Goal: Task Accomplishment & Management: Manage account settings

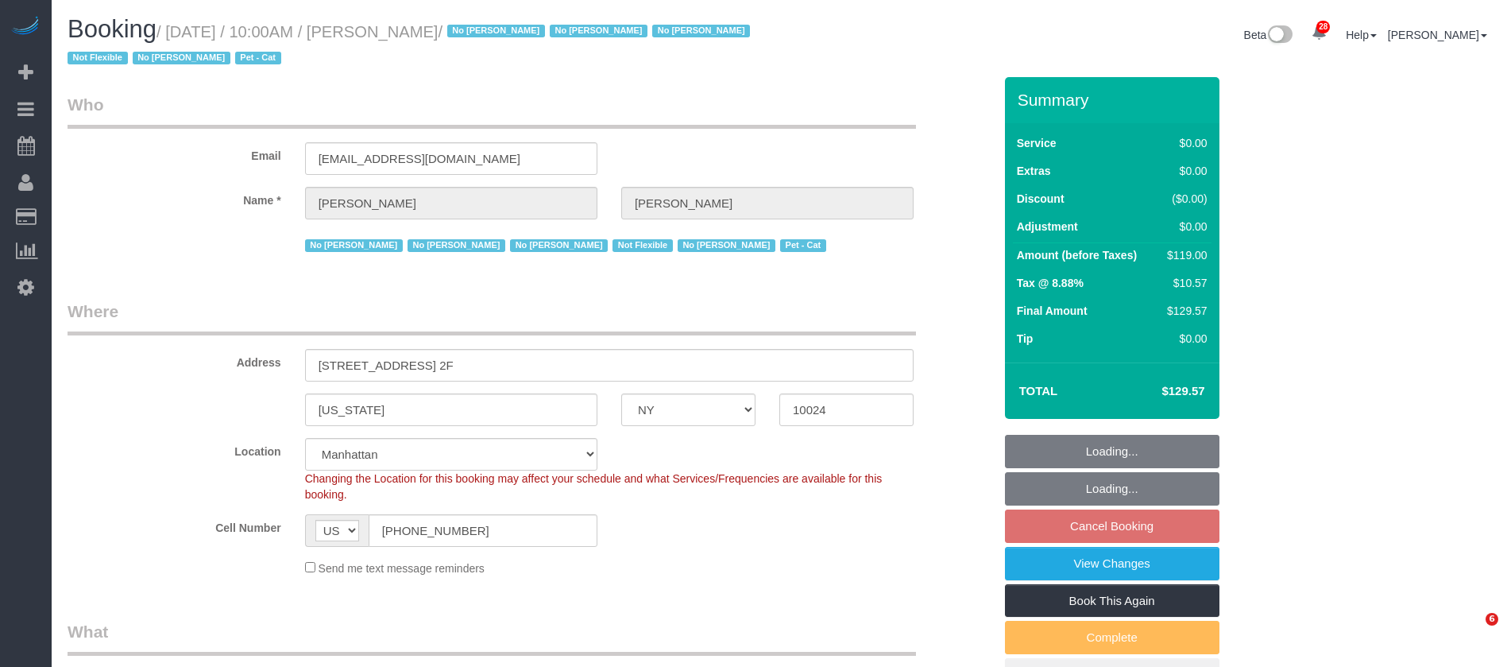
select select "NY"
select select "spot3"
select select "number:89"
select select "number:90"
select select "number:14"
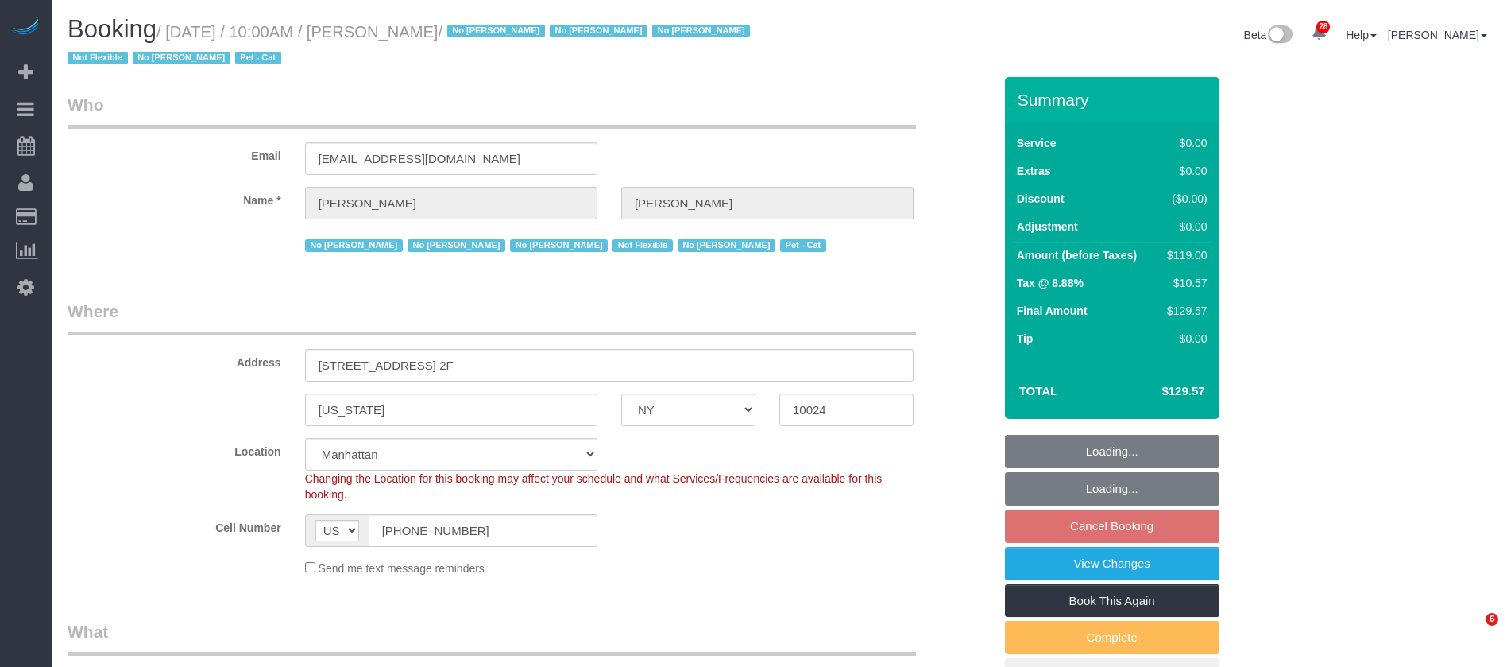
select select "number:5"
select select "number:21"
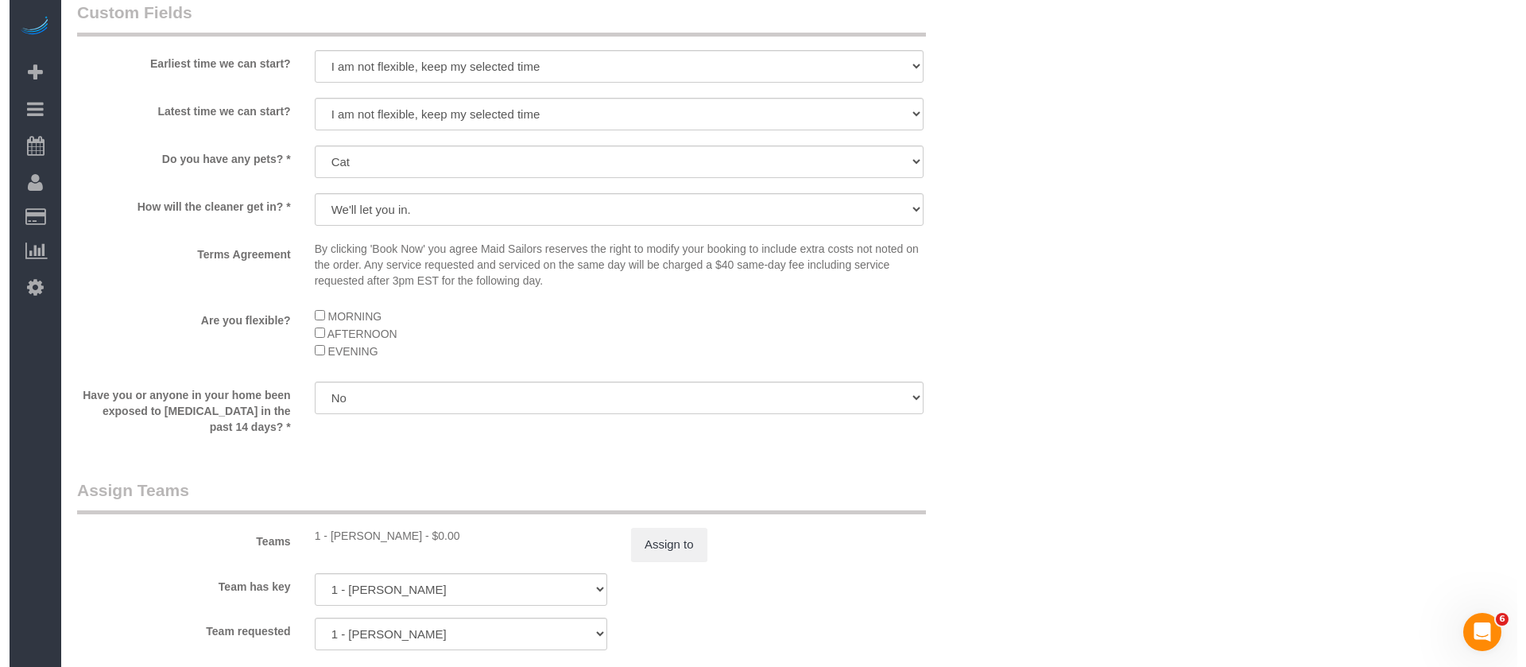
scroll to position [1907, 0]
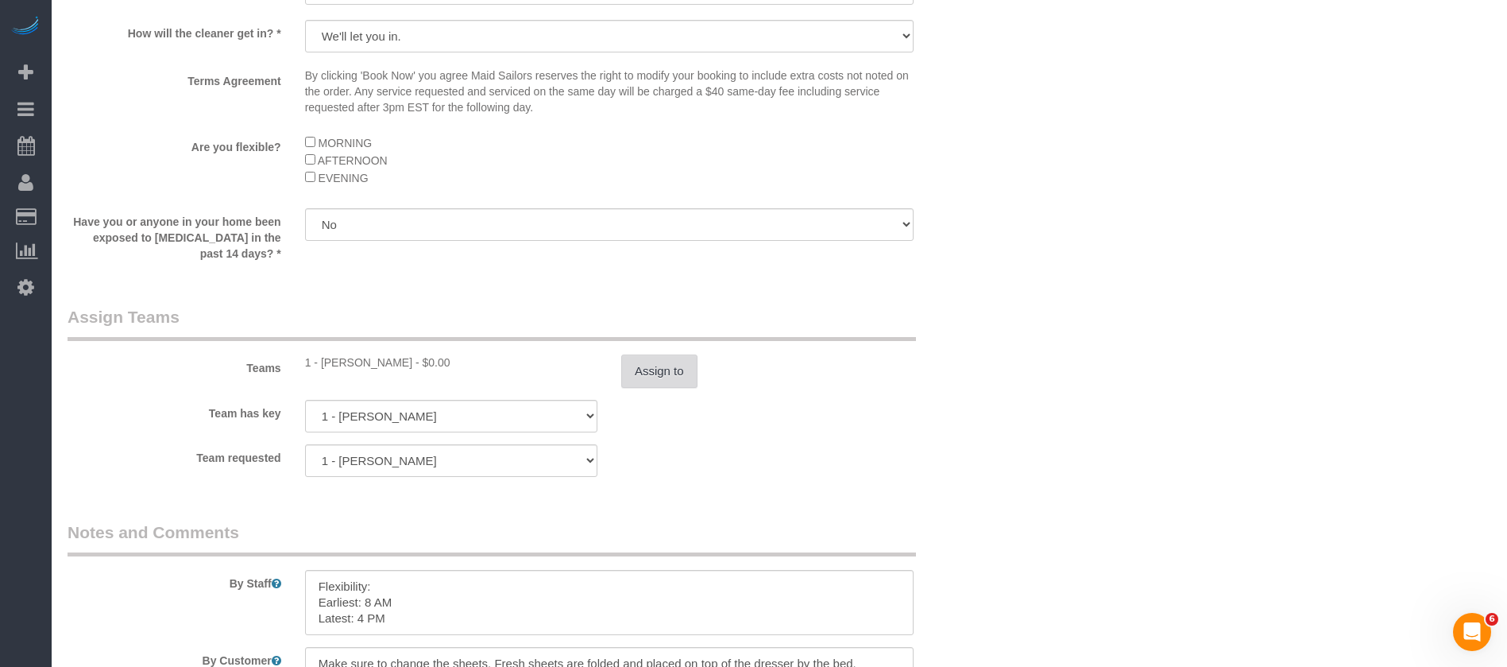
click at [660, 373] on button "Assign to" at bounding box center [659, 370] width 76 height 33
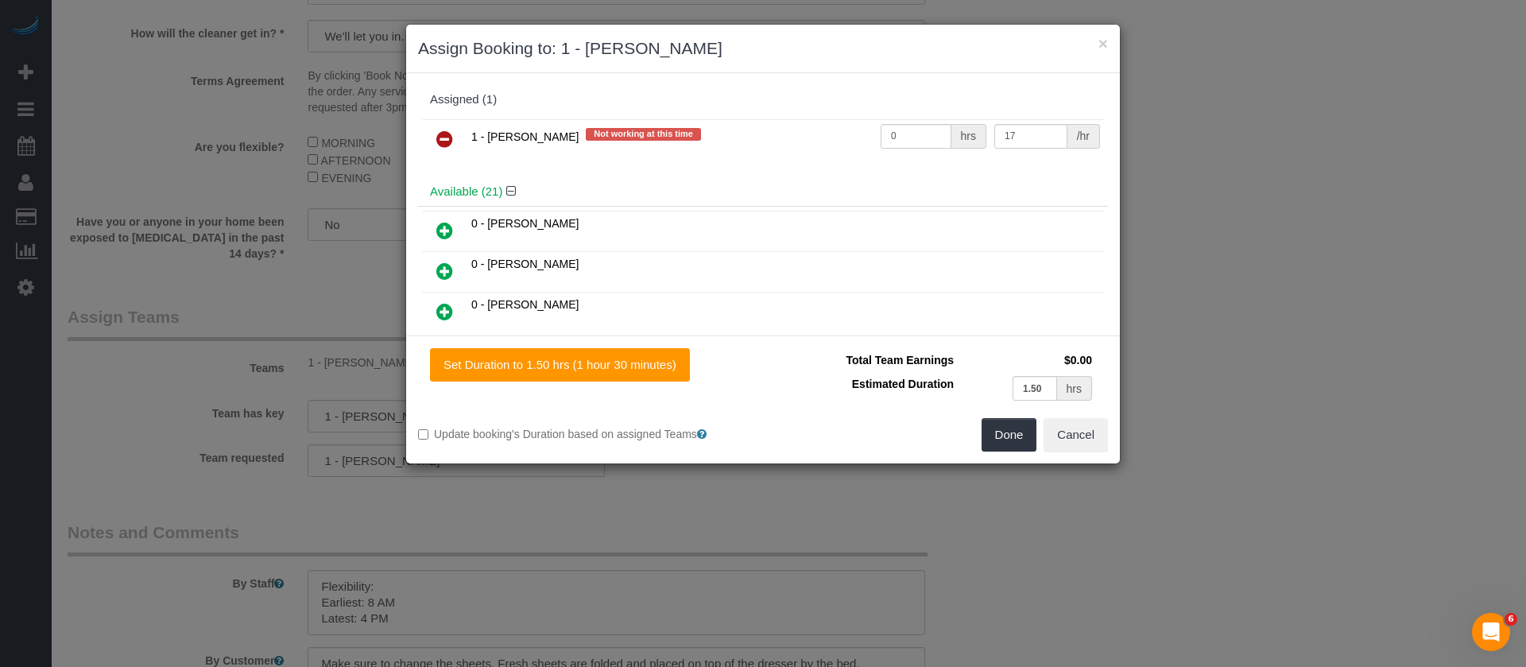
click at [437, 135] on icon at bounding box center [444, 139] width 17 height 19
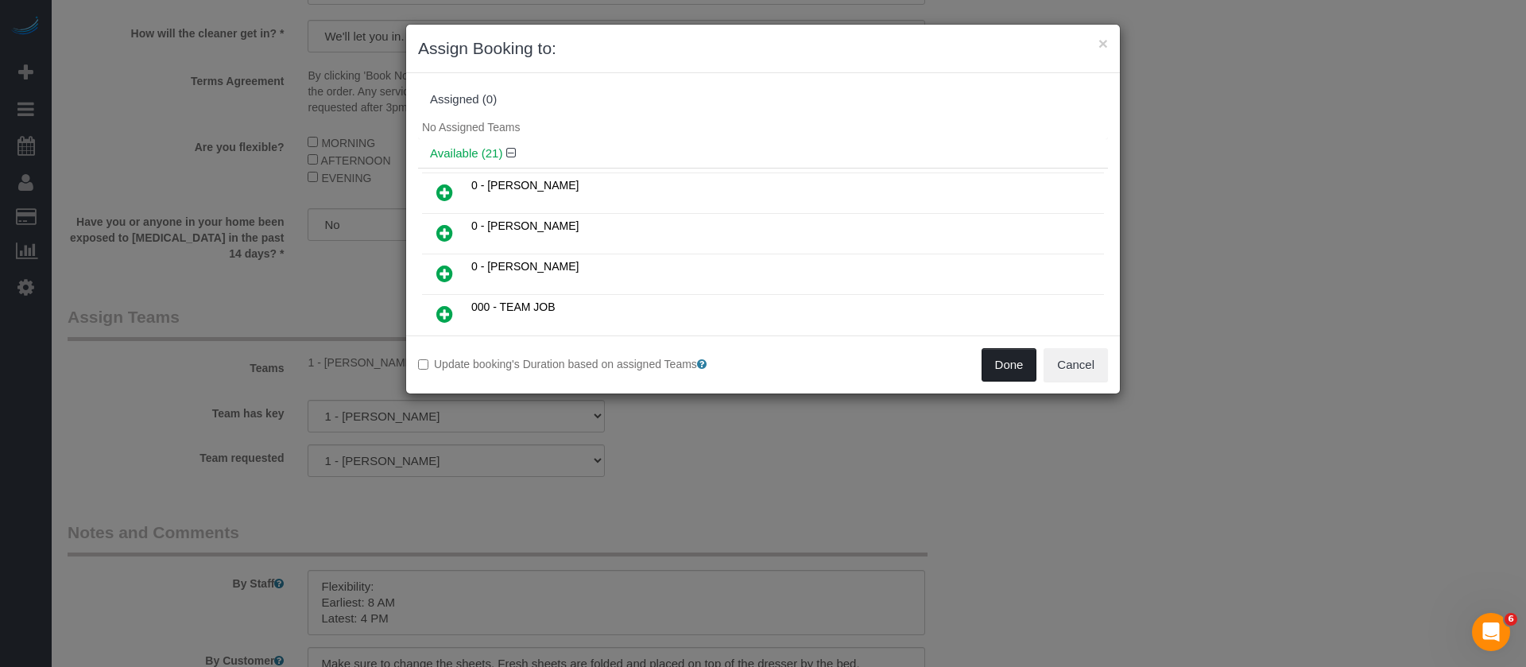
click at [1015, 373] on button "Done" at bounding box center [1009, 364] width 56 height 33
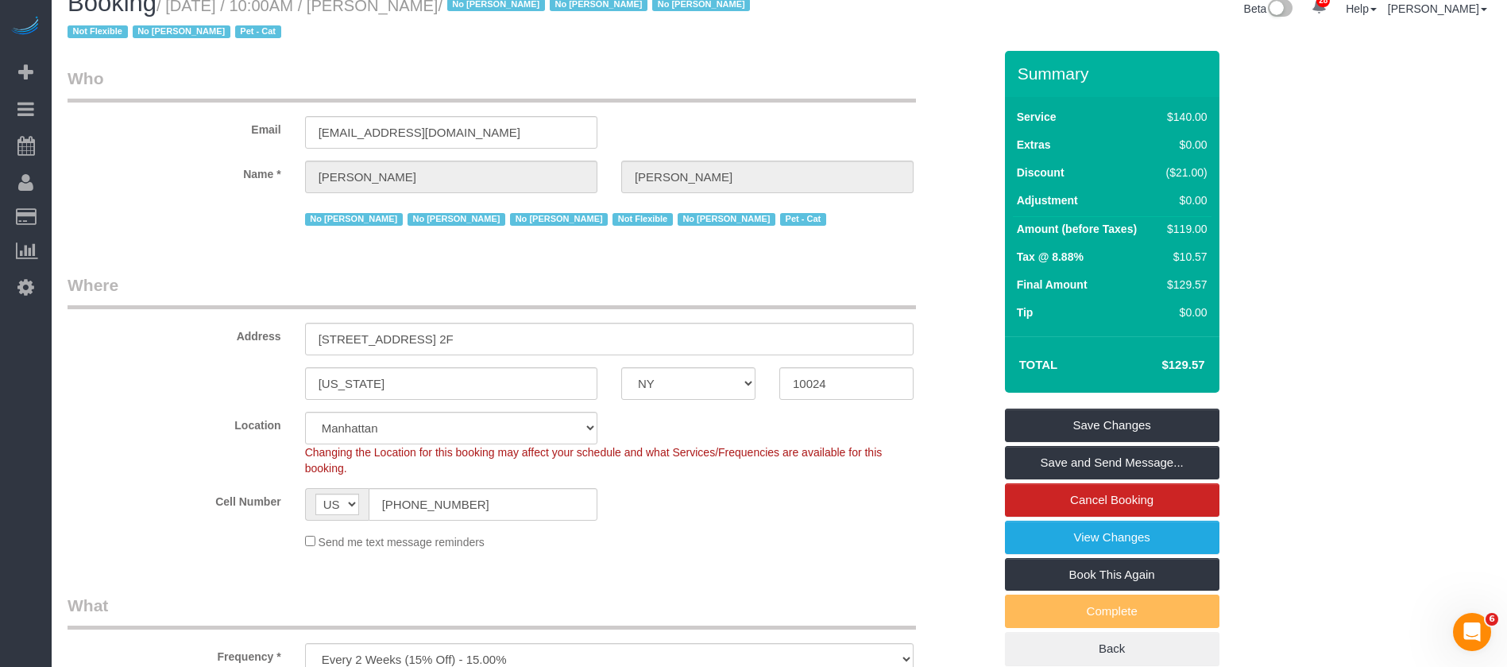
scroll to position [0, 0]
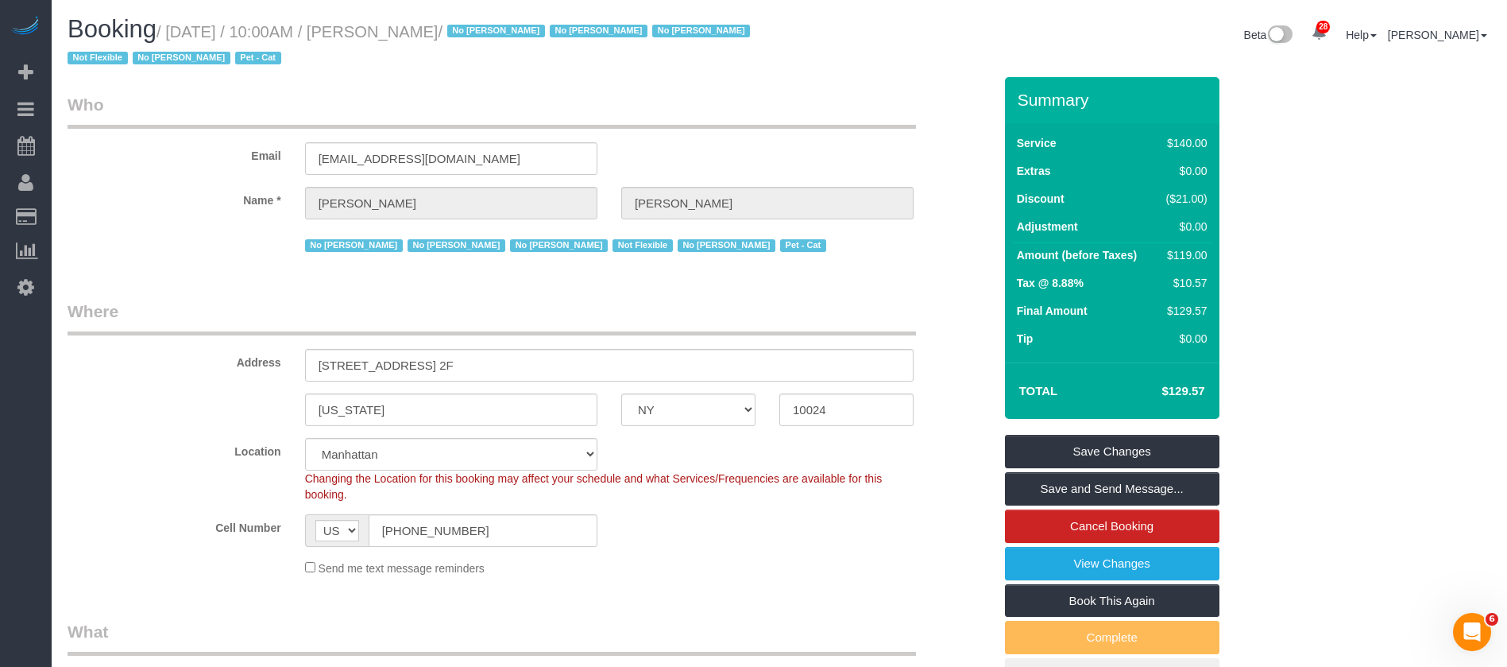
click at [1112, 432] on div "Summary Service $140.00 Extras $0.00 Discount ($21.00) Adjustment $0.00 Amount …" at bounding box center [1112, 384] width 215 height 615
click at [1101, 450] on link "Save Changes" at bounding box center [1112, 451] width 215 height 33
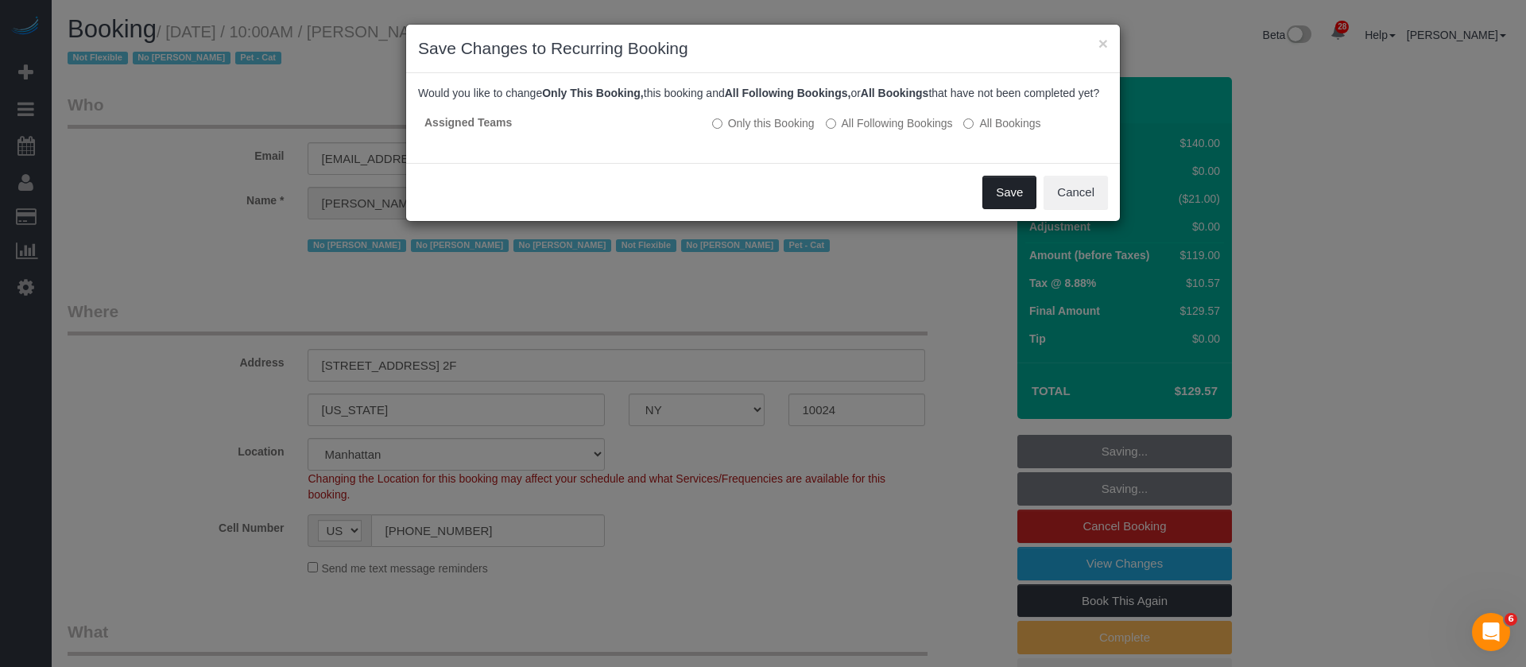
click at [1019, 208] on button "Save" at bounding box center [1009, 192] width 54 height 33
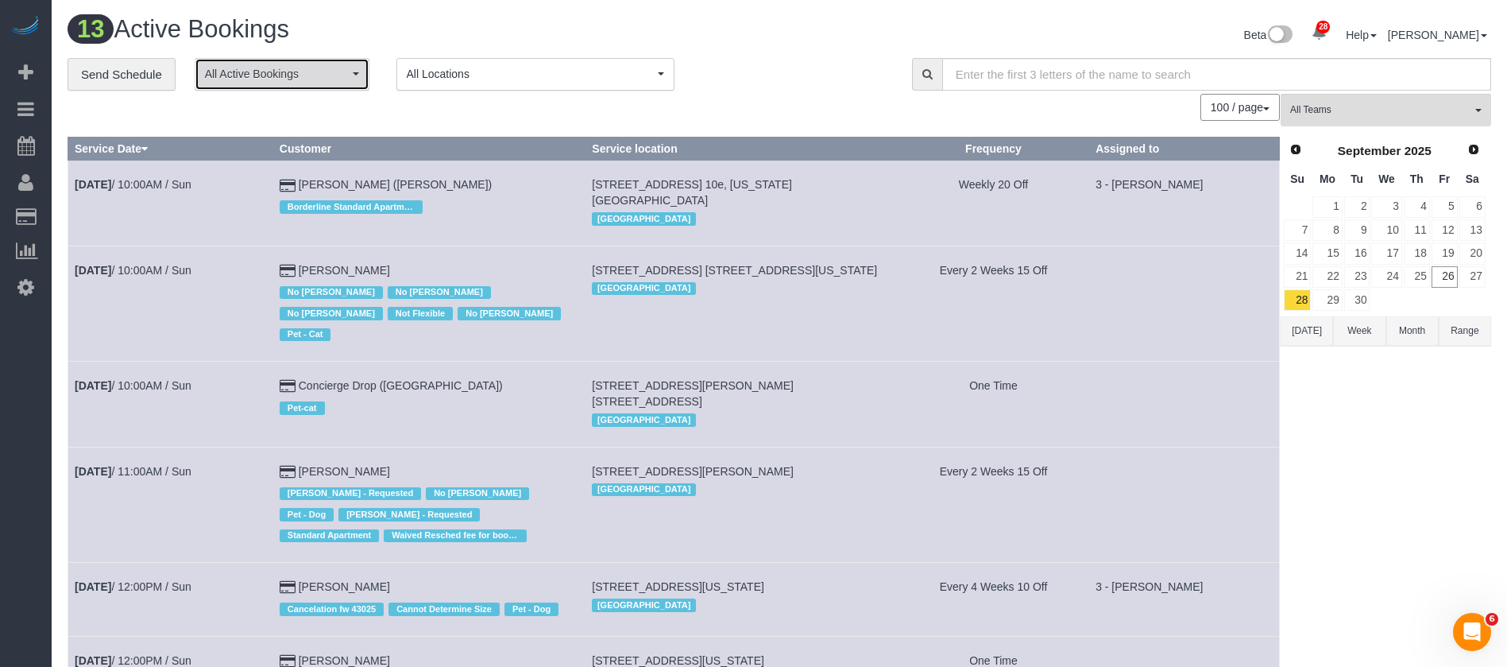
drag, startPoint x: 335, startPoint y: 72, endPoint x: 323, endPoint y: 100, distance: 30.7
click at [335, 72] on span "All Active Bookings" at bounding box center [277, 74] width 144 height 16
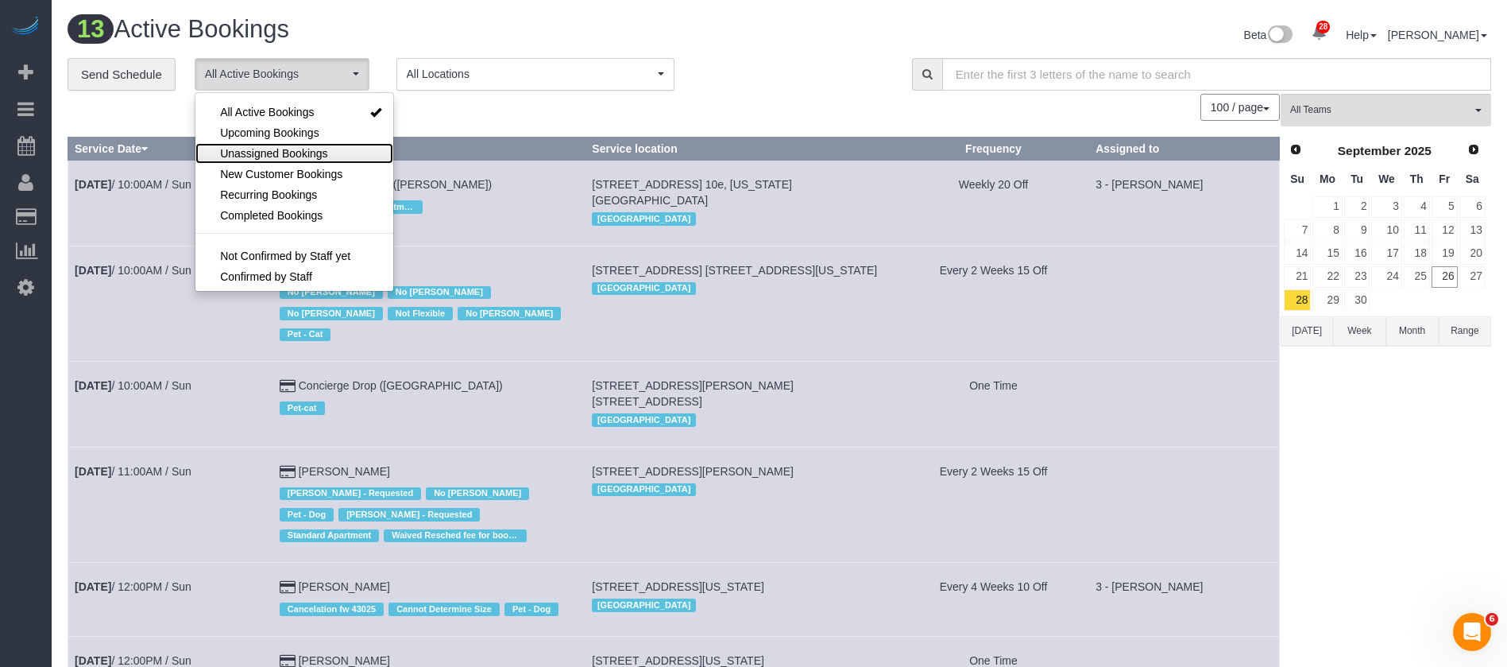
click at [304, 149] on span "Unassigned Bookings" at bounding box center [273, 153] width 107 height 16
select select "**********"
click at [816, 64] on div "**********" at bounding box center [478, 74] width 821 height 33
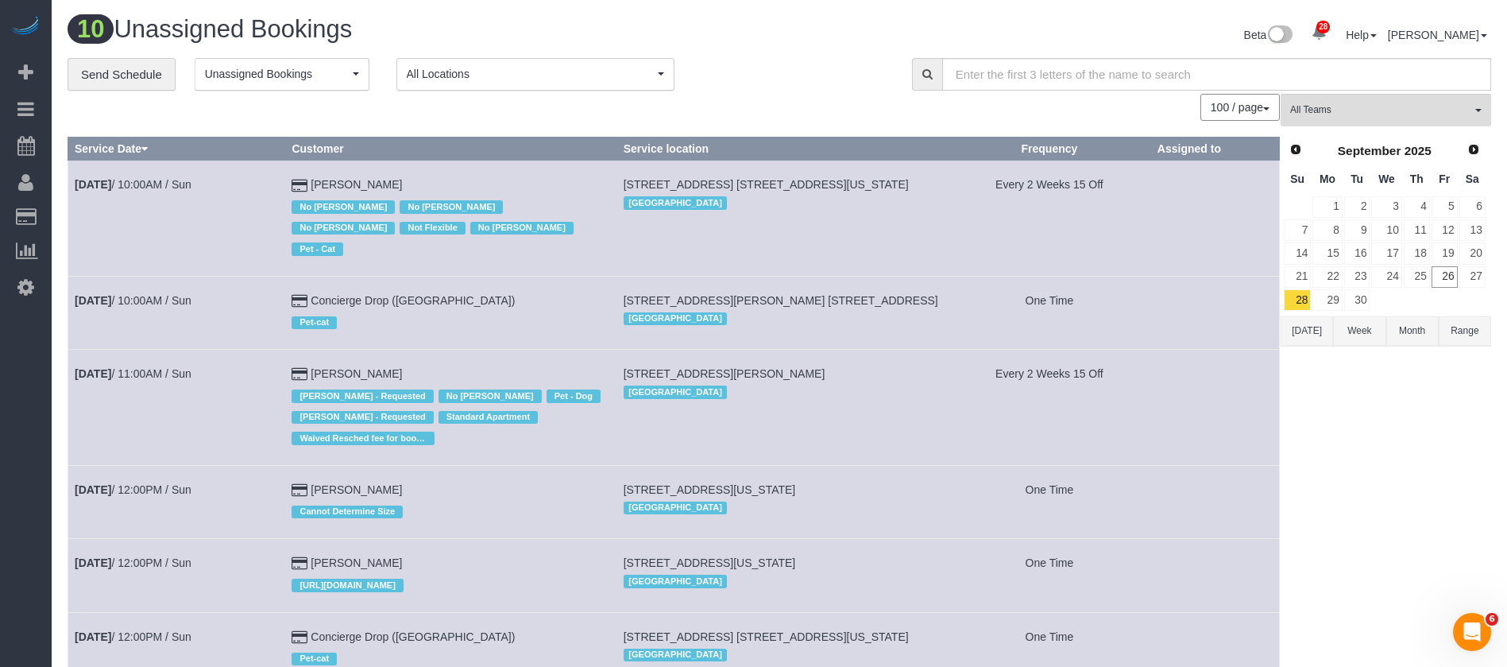
drag, startPoint x: 143, startPoint y: 176, endPoint x: 104, endPoint y: 237, distance: 71.9
click at [98, 247] on td "[DATE] 10:00AM / Sun" at bounding box center [176, 218] width 217 height 115
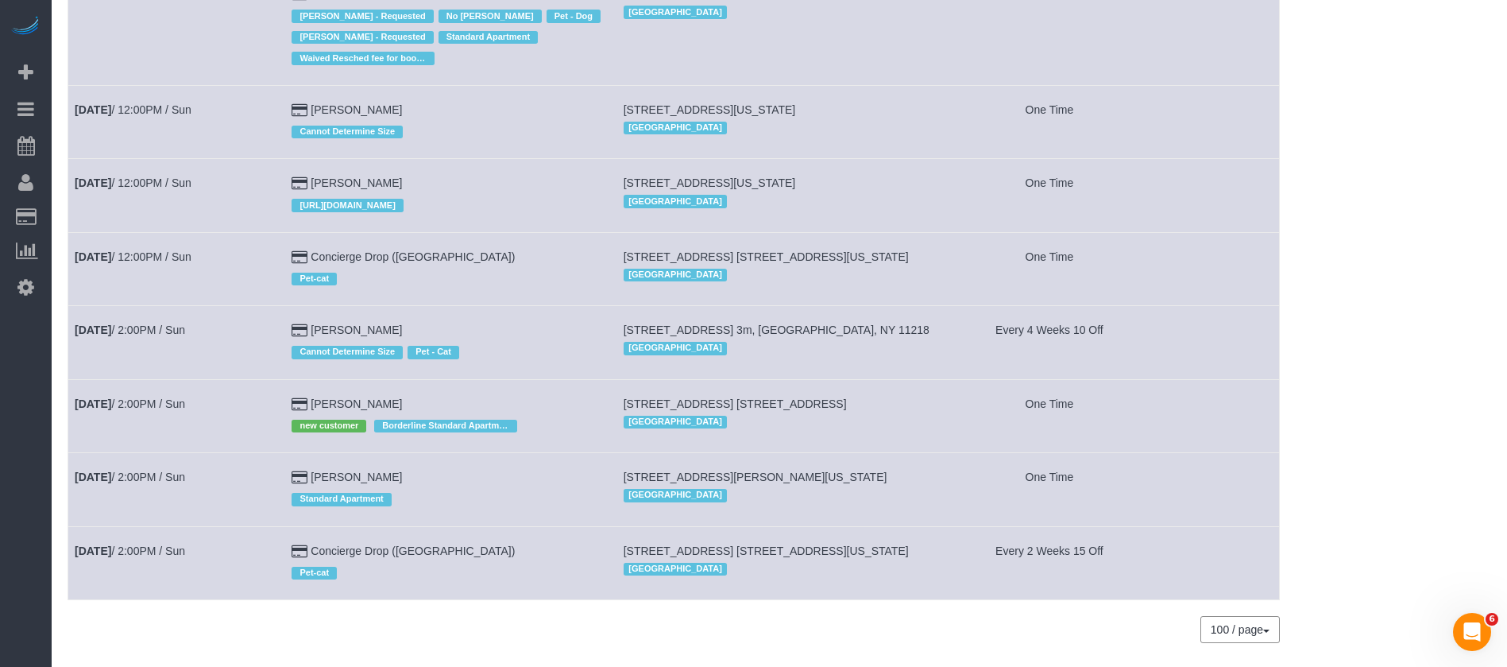
scroll to position [428, 0]
